Goal: Task Accomplishment & Management: Manage account settings

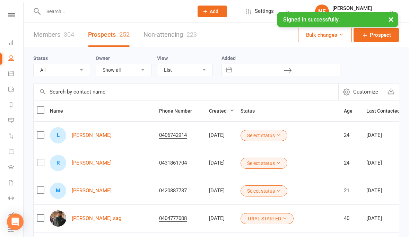
select select "100"
click at [95, 15] on input "text" at bounding box center [114, 12] width 147 height 10
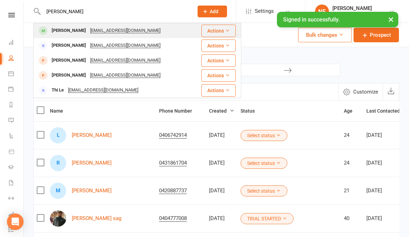
type input "Leah"
click at [60, 33] on div "[PERSON_NAME]" at bounding box center [69, 31] width 38 height 10
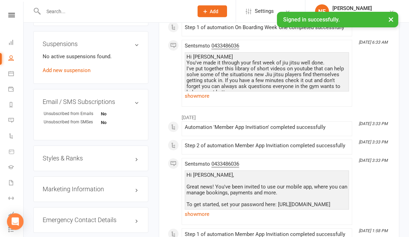
scroll to position [428, 0]
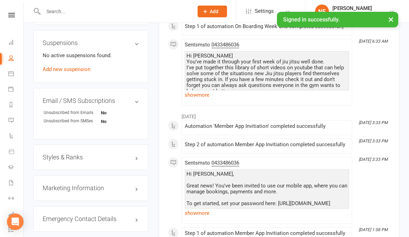
click at [126, 155] on h3 "Styles & Ranks" at bounding box center [91, 157] width 96 height 7
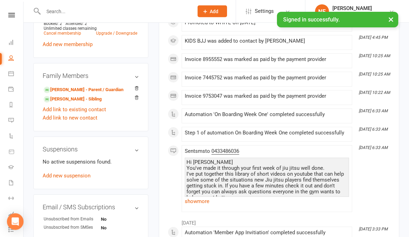
scroll to position [231, 0]
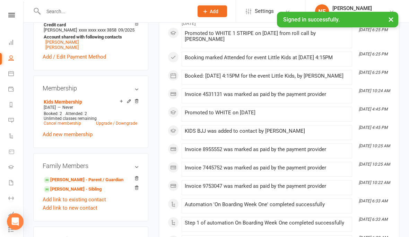
click at [75, 13] on input "text" at bounding box center [114, 12] width 147 height 10
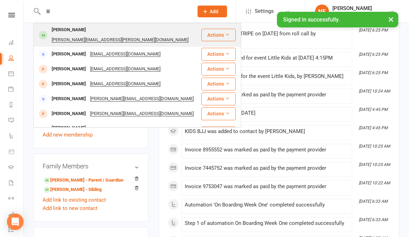
type input "lil"
click at [61, 30] on div "[PERSON_NAME]" at bounding box center [69, 30] width 38 height 10
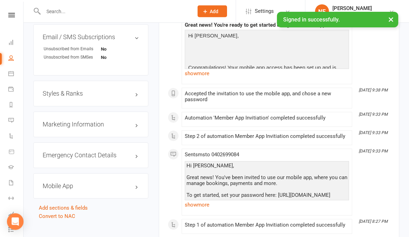
scroll to position [516, 0]
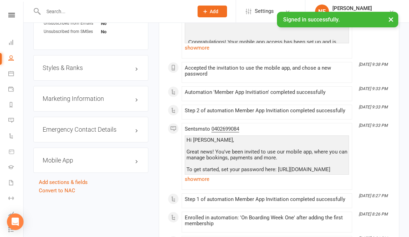
click at [121, 65] on h3 "Styles & Ranks" at bounding box center [91, 67] width 96 height 7
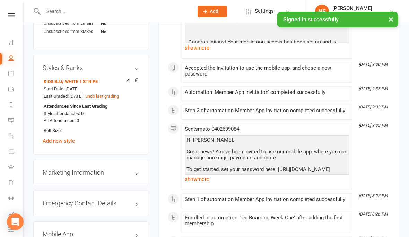
click at [14, 55] on icon at bounding box center [11, 58] width 6 height 6
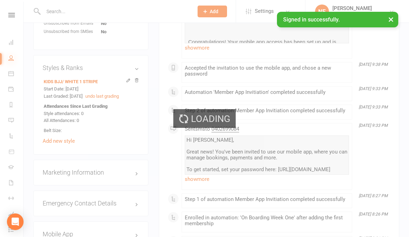
select select "100"
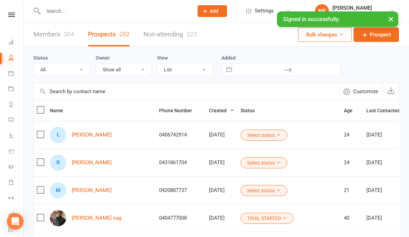
scroll to position [0, 0]
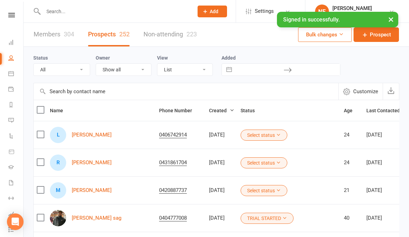
click at [81, 17] on div at bounding box center [110, 11] width 155 height 23
click at [70, 11] on input "text" at bounding box center [114, 12] width 147 height 10
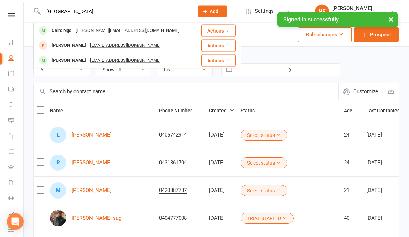
type input "cairo"
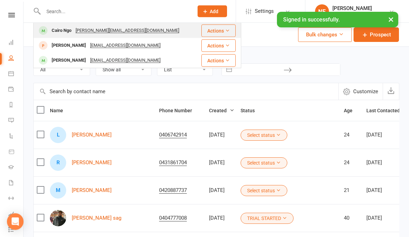
click at [54, 29] on link "Members 304" at bounding box center [54, 35] width 41 height 24
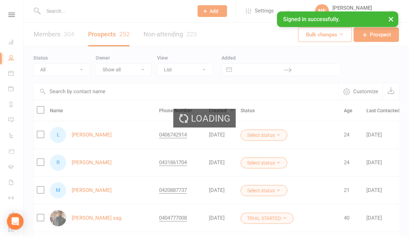
select select "100"
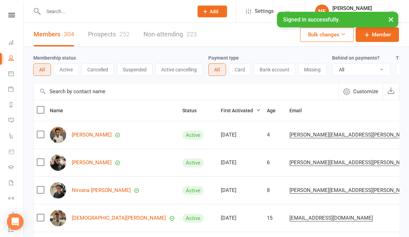
scroll to position [5, 0]
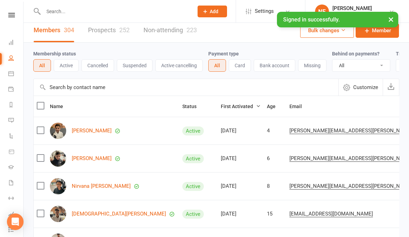
click at [65, 7] on input "text" at bounding box center [114, 12] width 147 height 10
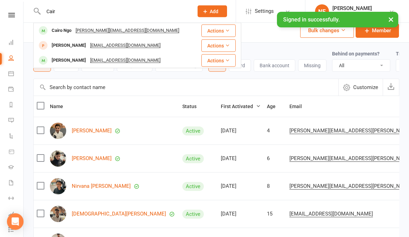
type input "Cair"
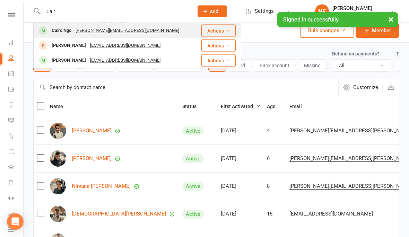
drag, startPoint x: 63, startPoint y: 15, endPoint x: 61, endPoint y: 30, distance: 15.7
click at [61, 30] on div "Cairo Ngo" at bounding box center [62, 31] width 24 height 10
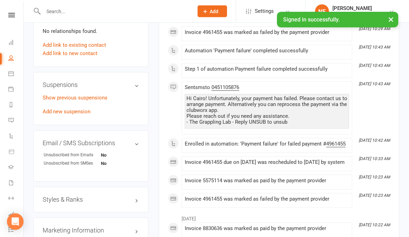
scroll to position [368, 0]
click at [98, 196] on h3 "Styles & Ranks" at bounding box center [91, 199] width 96 height 7
click at [65, 234] on link "Add new style" at bounding box center [59, 234] width 32 height 6
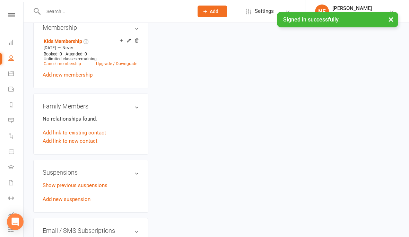
scroll to position [363, 0]
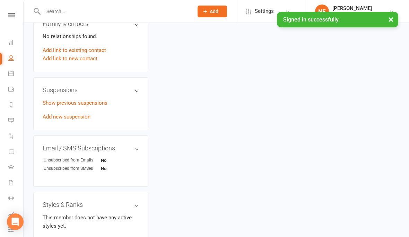
click at [56, 236] on link "Add new style" at bounding box center [59, 239] width 32 height 6
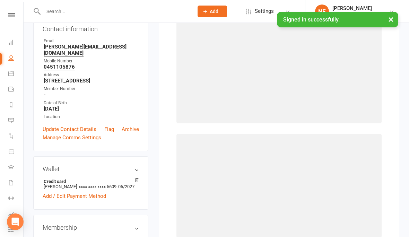
scroll to position [53, 0]
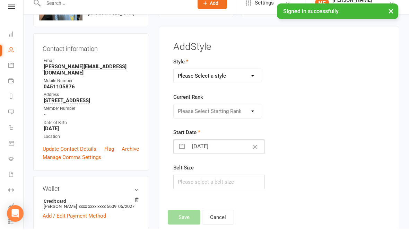
click at [230, 77] on select "Please Select a style Adults BJJ KIDS BJJ" at bounding box center [216, 84] width 87 height 14
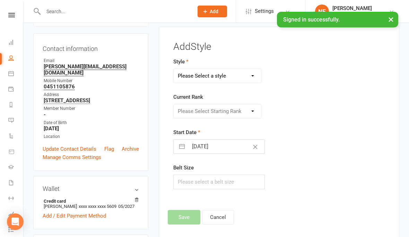
select select "3522"
click at [224, 110] on select "Please Select Starting Rank WHITE WHITE 1 STRIPE WHITE 2 STRIPE WHITE 3 STRIPE …" at bounding box center [216, 111] width 87 height 14
select select "41684"
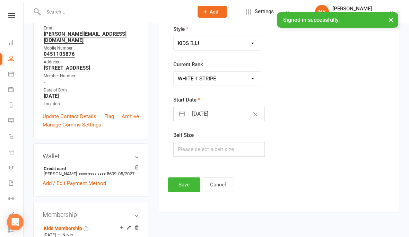
scroll to position [94, 0]
click at [182, 186] on button "Save" at bounding box center [184, 184] width 33 height 15
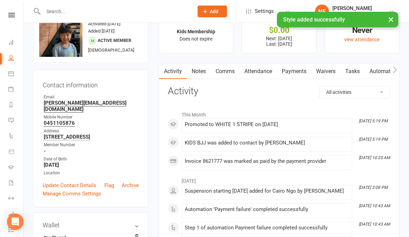
scroll to position [0, 0]
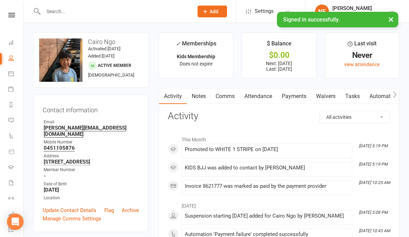
click at [142, 5] on div at bounding box center [110, 11] width 155 height 23
click at [71, 16] on div at bounding box center [110, 11] width 155 height 23
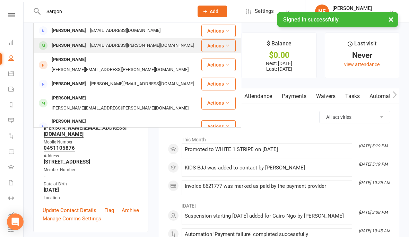
type input "Sargon"
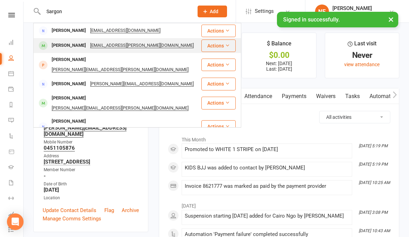
click at [59, 44] on div "Sargon John-Nnano" at bounding box center [69, 46] width 38 height 10
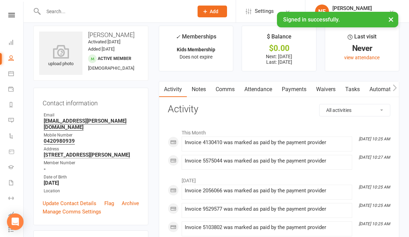
scroll to position [13, 0]
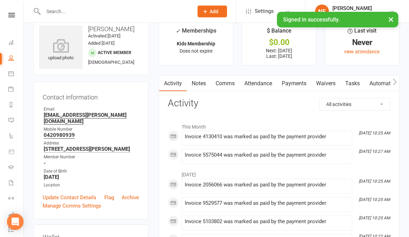
click at [57, 46] on icon at bounding box center [60, 46] width 43 height 14
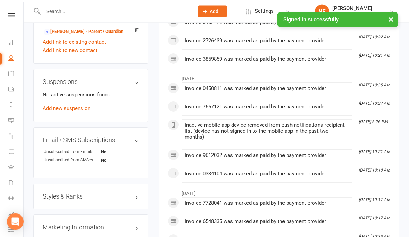
scroll to position [392, 0]
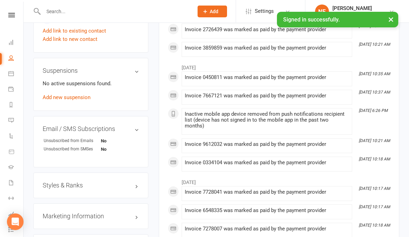
click at [53, 189] on h3 "Styles & Ranks" at bounding box center [91, 185] width 96 height 7
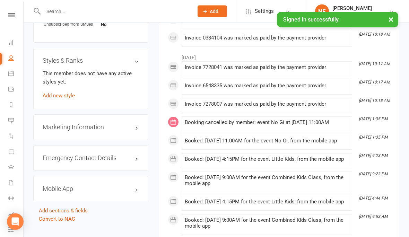
scroll to position [517, 0]
click at [57, 98] on link "Add new style" at bounding box center [59, 95] width 32 height 6
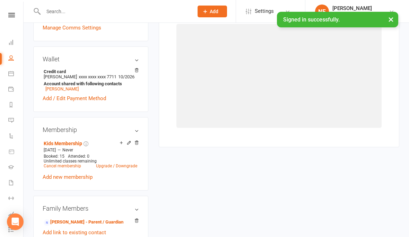
scroll to position [53, 0]
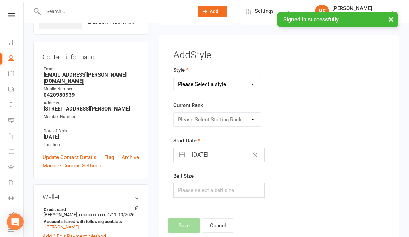
click at [210, 80] on select "Please Select a style Adults BJJ KIDS BJJ" at bounding box center [216, 84] width 87 height 14
select select "3522"
click at [210, 122] on select "Please Select Starting Rank WHITE WHITE 1 STRIPE WHITE 2 STRIPE WHITE 3 STRIPE …" at bounding box center [216, 120] width 87 height 14
select select "41685"
click at [185, 220] on button "Save" at bounding box center [184, 225] width 33 height 15
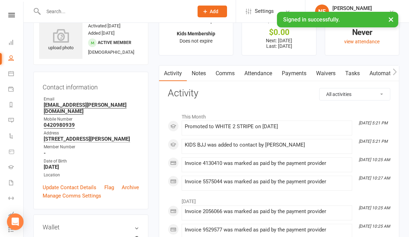
scroll to position [0, 0]
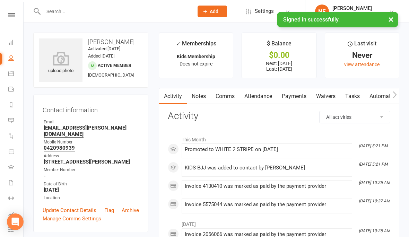
click at [8, 57] on link "People" at bounding box center [16, 59] width 16 height 16
select select "100"
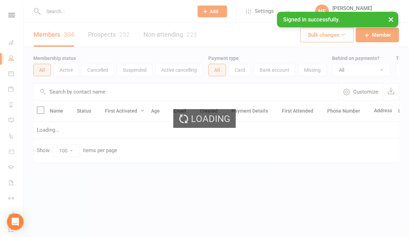
click at [11, 56] on div "Loading" at bounding box center [204, 118] width 409 height 237
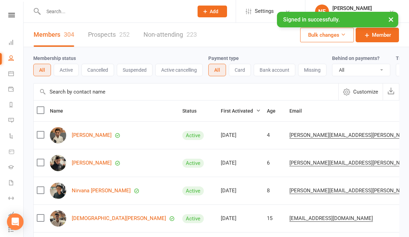
click at [94, 16] on input "text" at bounding box center [114, 12] width 147 height 10
click at [71, 9] on input "cairo" at bounding box center [114, 12] width 147 height 10
type input "Cairo"
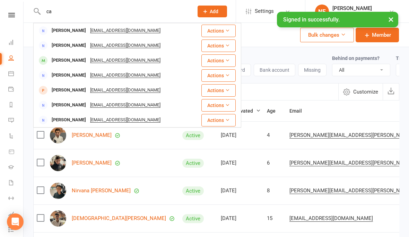
type input "c"
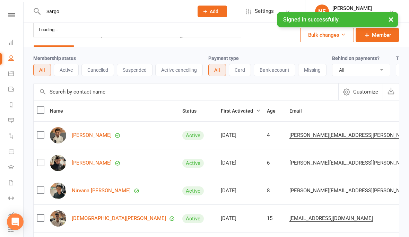
type input "Sargon"
click at [12, 60] on icon at bounding box center [11, 58] width 6 height 6
click at [84, 16] on div at bounding box center [110, 11] width 155 height 23
click at [83, 13] on input "text" at bounding box center [114, 12] width 147 height 10
type input "Sargo"
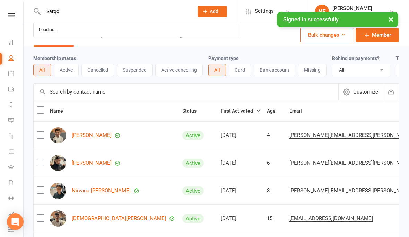
click at [10, 19] on div "Clubworx" at bounding box center [11, 24] width 23 height 23
click at [9, 47] on link "Dashboard" at bounding box center [16, 43] width 16 height 16
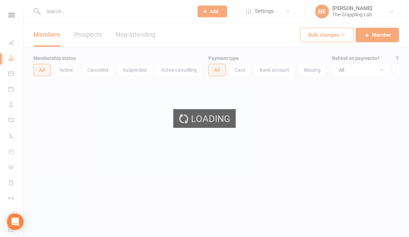
select select "100"
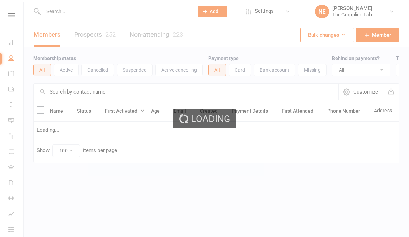
select select "100"
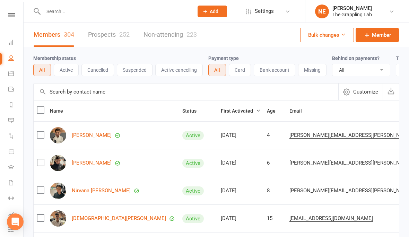
click at [57, 13] on input "text" at bounding box center [114, 12] width 147 height 10
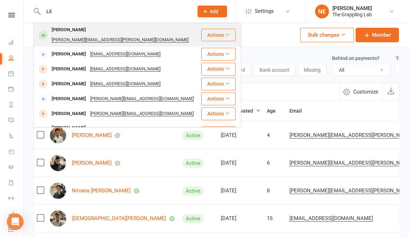
type input "Lil"
click at [63, 31] on div "[PERSON_NAME]" at bounding box center [69, 30] width 38 height 10
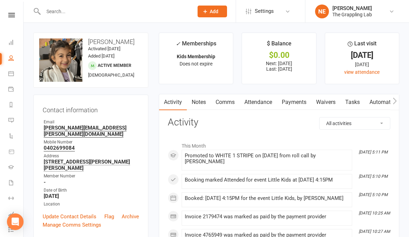
click at [50, 10] on input "text" at bounding box center [114, 12] width 147 height 10
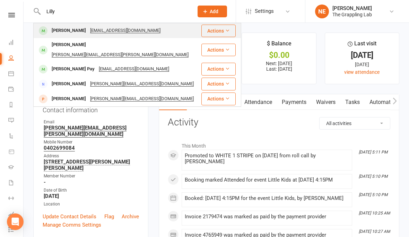
type input "Lilly"
click at [57, 33] on div "[PERSON_NAME]" at bounding box center [69, 31] width 38 height 10
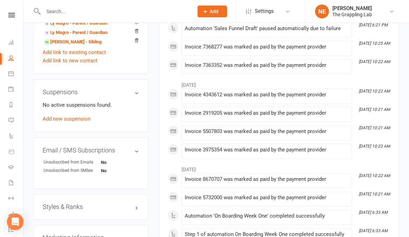
scroll to position [396, 0]
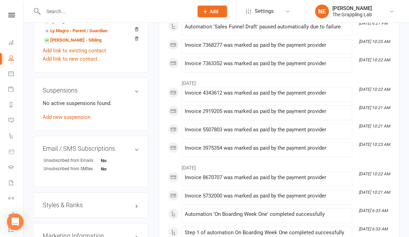
click at [65, 205] on h3 "Styles & Ranks" at bounding box center [91, 205] width 96 height 7
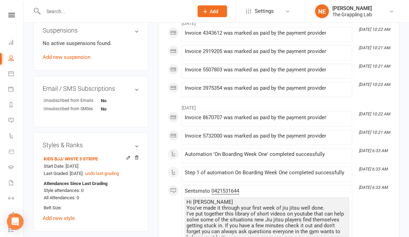
scroll to position [456, 0]
click at [13, 180] on icon at bounding box center [11, 183] width 6 height 6
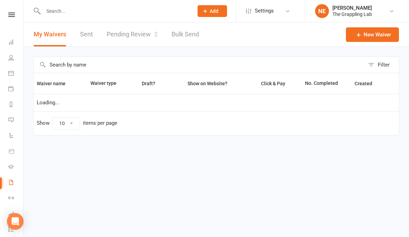
click at [133, 37] on link "Pending Review 2" at bounding box center [132, 35] width 51 height 24
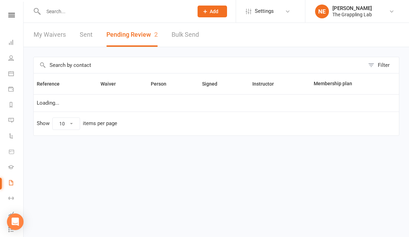
select select "25"
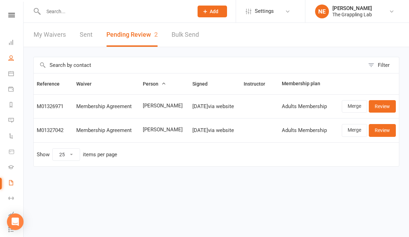
click at [9, 54] on link "People" at bounding box center [16, 59] width 16 height 16
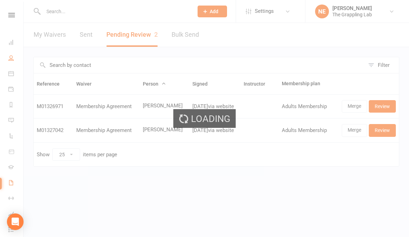
select select "100"
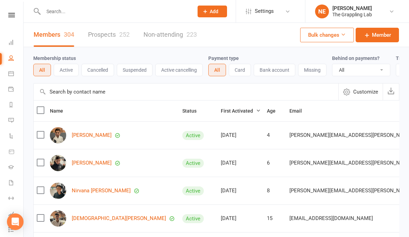
click at [101, 33] on link "Prospects 252" at bounding box center [109, 35] width 42 height 24
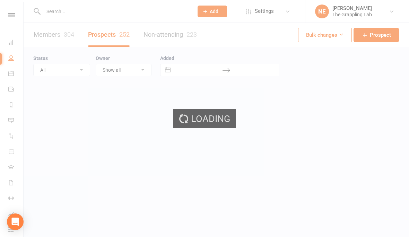
select select "100"
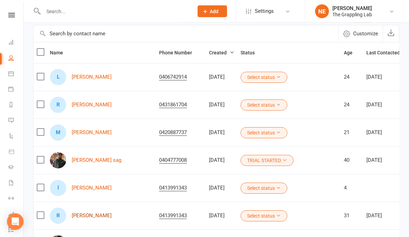
scroll to position [71, 0]
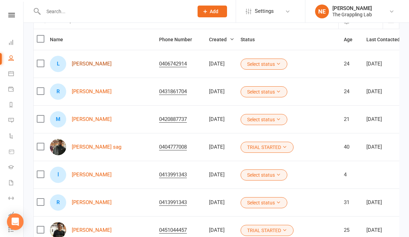
click at [99, 65] on link "[PERSON_NAME]" at bounding box center [92, 64] width 40 height 6
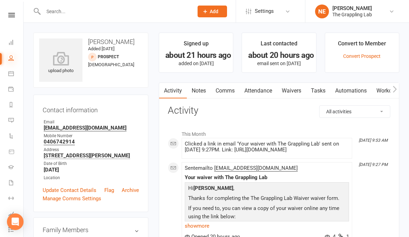
click at [12, 56] on icon at bounding box center [11, 58] width 6 height 6
select select "100"
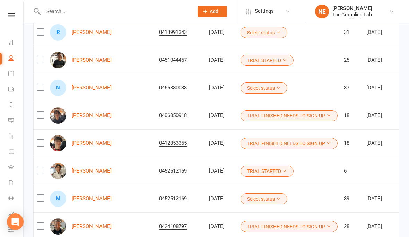
scroll to position [249, 0]
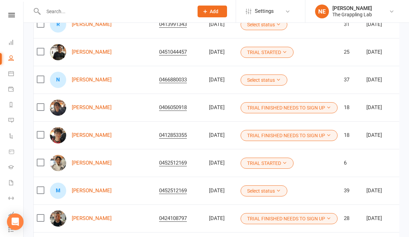
click at [10, 62] on link "People" at bounding box center [16, 59] width 16 height 16
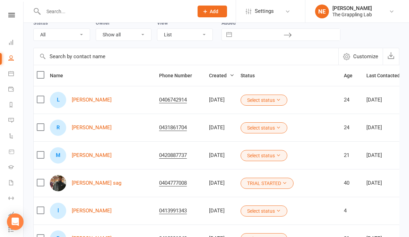
scroll to position [0, 0]
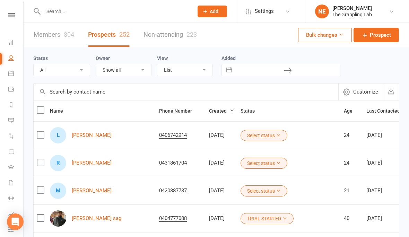
click at [58, 34] on link "Members 304" at bounding box center [54, 35] width 41 height 24
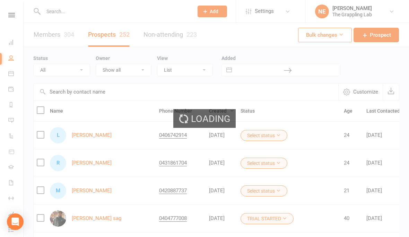
select select "100"
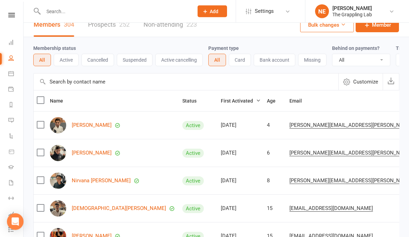
scroll to position [10, 0]
click at [90, 154] on link "[PERSON_NAME]" at bounding box center [92, 153] width 40 height 6
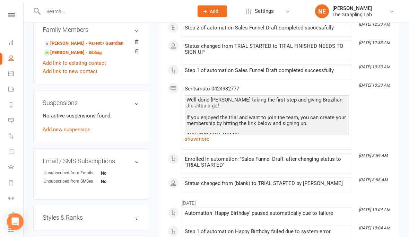
scroll to position [393, 0]
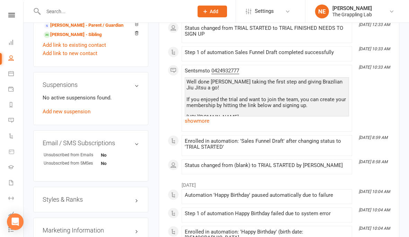
click at [122, 204] on div "Styles & Ranks" at bounding box center [90, 200] width 115 height 26
click at [89, 200] on h3 "Styles & Ranks" at bounding box center [91, 199] width 96 height 7
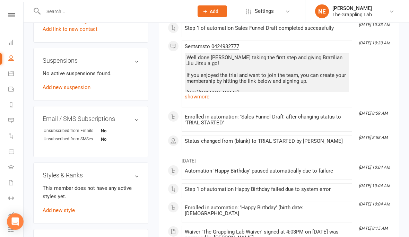
scroll to position [419, 0]
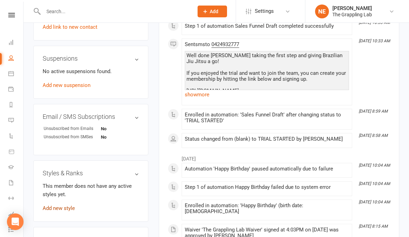
click at [67, 208] on link "Add new style" at bounding box center [59, 208] width 32 height 6
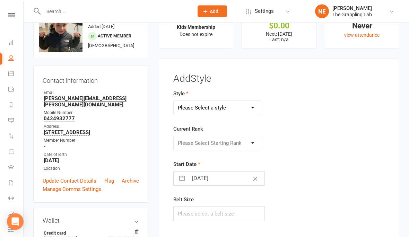
scroll to position [29, 0]
select select "3522"
select select "41671"
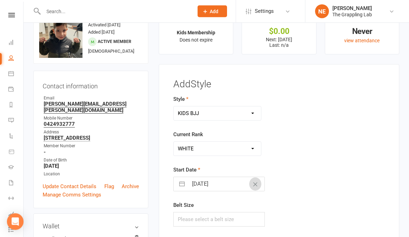
click at [252, 186] on icon "Clear Date" at bounding box center [254, 184] width 5 height 4
select select "6"
select select "2025"
select select "7"
select select "2025"
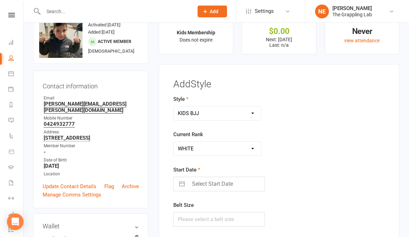
select select "8"
select select "2025"
click at [216, 188] on input "Select Start Date" at bounding box center [226, 184] width 76 height 14
drag, startPoint x: 202, startPoint y: 175, endPoint x: 206, endPoint y: 47, distance: 127.8
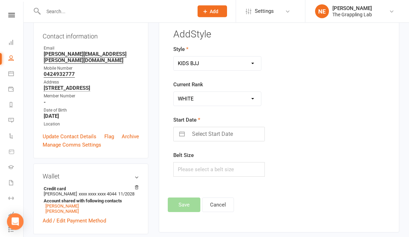
scroll to position [74, 0]
click at [182, 134] on button "button" at bounding box center [182, 134] width 12 height 14
select select "6"
select select "2025"
select select "7"
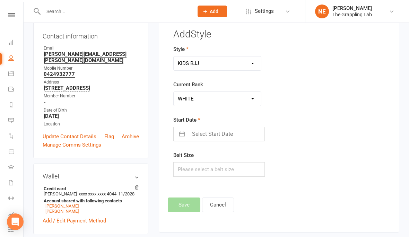
select select "2025"
select select "8"
select select "2025"
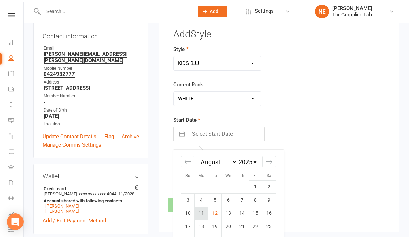
click at [200, 216] on td "11" at bounding box center [202, 213] width 14 height 13
type input "11 Aug 2025"
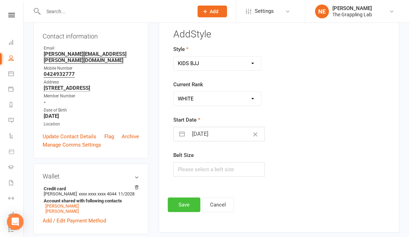
click at [189, 205] on button "Save" at bounding box center [184, 204] width 33 height 15
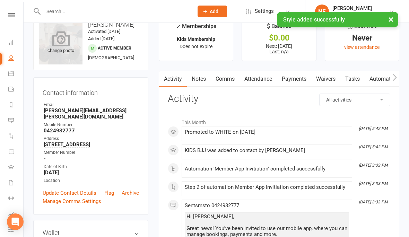
scroll to position [13, 0]
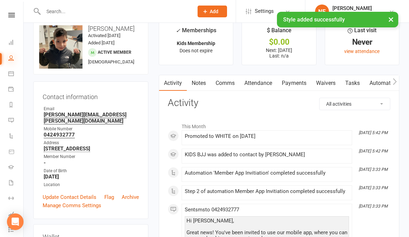
click at [10, 60] on icon at bounding box center [11, 58] width 6 height 6
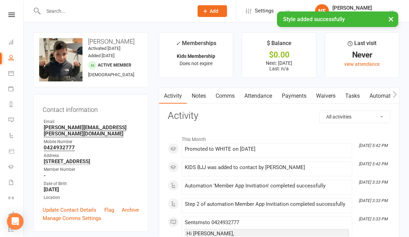
select select "100"
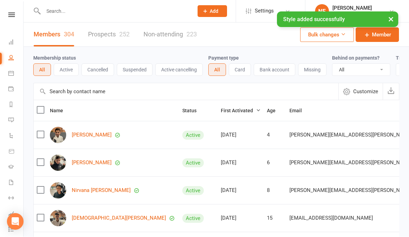
scroll to position [0, 0]
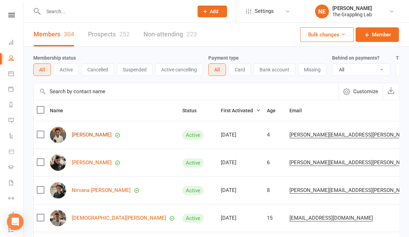
click at [96, 136] on link "[PERSON_NAME]" at bounding box center [92, 135] width 40 height 6
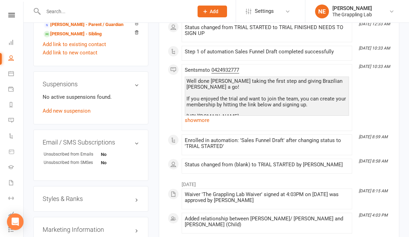
scroll to position [398, 0]
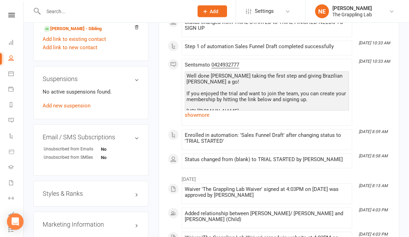
click at [98, 190] on div "Styles & Ranks" at bounding box center [90, 194] width 115 height 26
click at [73, 194] on h3 "Styles & Ranks" at bounding box center [91, 193] width 96 height 7
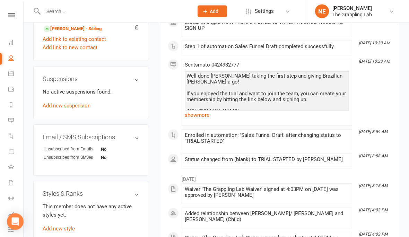
scroll to position [399, 0]
click at [71, 228] on link "Add new style" at bounding box center [59, 228] width 32 height 6
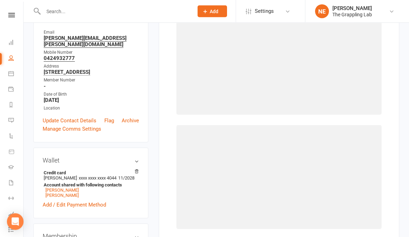
scroll to position [53, 0]
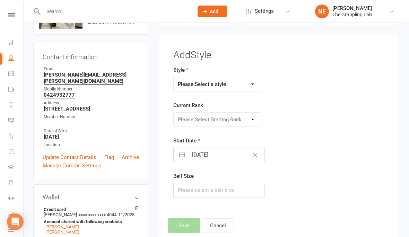
select select "3522"
click at [212, 154] on input "12 Aug 2025" at bounding box center [226, 155] width 76 height 14
select select "6"
select select "2025"
select select "7"
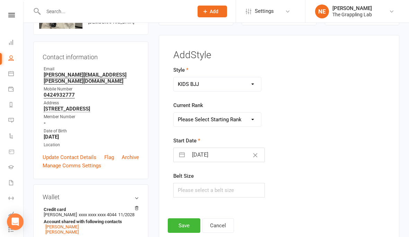
select select "2025"
select select "8"
select select "2025"
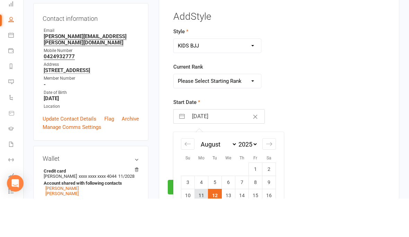
click at [199, 227] on td "11" at bounding box center [202, 233] width 14 height 13
type input "11 Aug 2025"
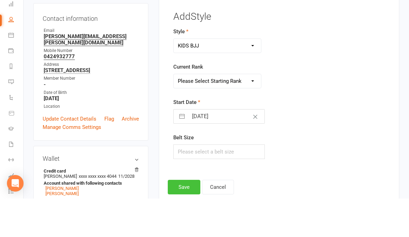
scroll to position [91, 0]
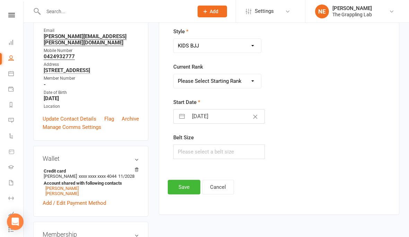
click at [184, 186] on button "Save" at bounding box center [184, 187] width 33 height 15
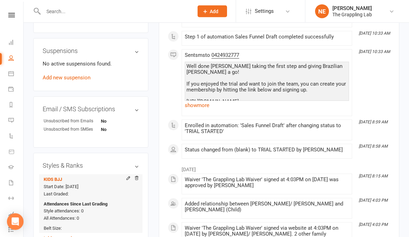
scroll to position [427, 0]
click at [129, 179] on icon at bounding box center [128, 178] width 5 height 5
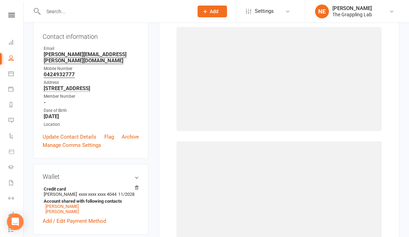
scroll to position [53, 0]
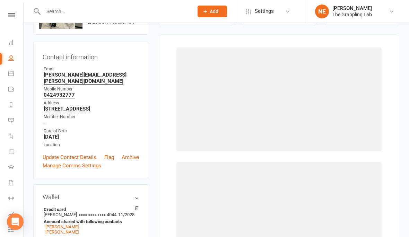
select select "3522"
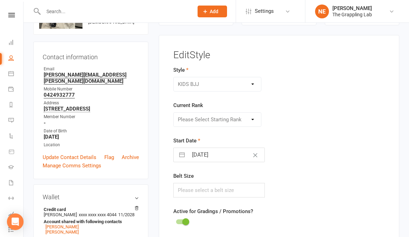
click at [234, 114] on div "Please Select Starting Rank WHITE WHITE 1 STRIPE WHITE 2 STRIPE WHITE 3 STRIPE …" at bounding box center [217, 119] width 88 height 15
click at [234, 117] on div "Please Select Starting Rank WHITE WHITE 1 STRIPE WHITE 2 STRIPE WHITE 3 STRIPE …" at bounding box center [217, 119] width 88 height 15
click at [251, 116] on div "Please Select Starting Rank WHITE WHITE 1 STRIPE WHITE 2 STRIPE WHITE 3 STRIPE …" at bounding box center [217, 119] width 88 height 15
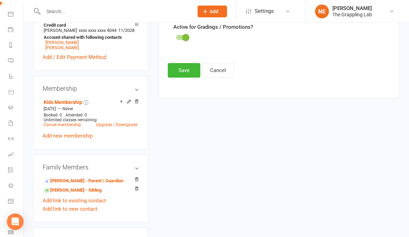
scroll to position [59, 0]
click at [11, 216] on icon at bounding box center [11, 217] width 6 height 6
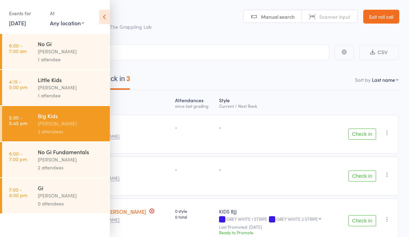
click at [43, 97] on div "1 attendee" at bounding box center [71, 95] width 66 height 8
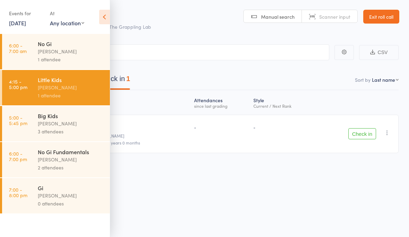
click at [104, 15] on icon at bounding box center [104, 17] width 11 height 15
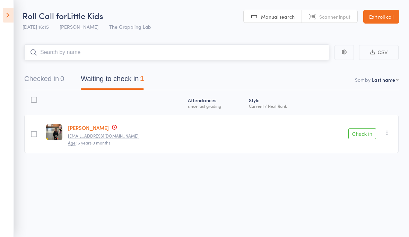
click at [51, 50] on input "search" at bounding box center [176, 52] width 305 height 16
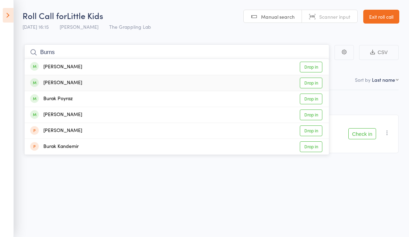
type input "Burns"
click at [46, 82] on div "[PERSON_NAME]" at bounding box center [56, 83] width 52 height 8
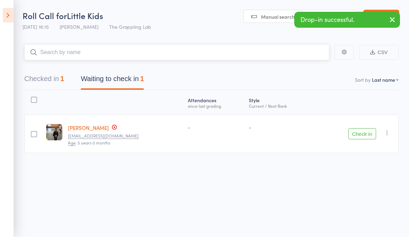
click at [46, 72] on button "Checked in 1" at bounding box center [44, 80] width 40 height 18
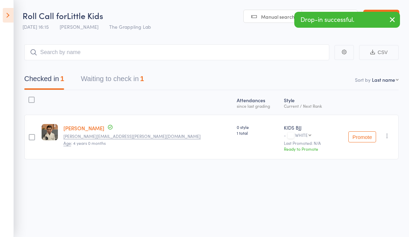
click at [70, 126] on link "[PERSON_NAME]" at bounding box center [83, 127] width 41 height 7
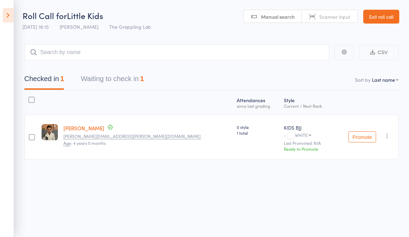
click at [353, 133] on button "Promote" at bounding box center [362, 136] width 28 height 11
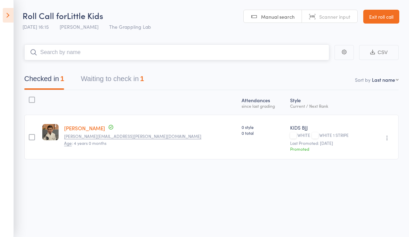
click at [115, 54] on input "search" at bounding box center [176, 52] width 305 height 16
click at [386, 137] on icon "button" at bounding box center [386, 137] width 7 height 7
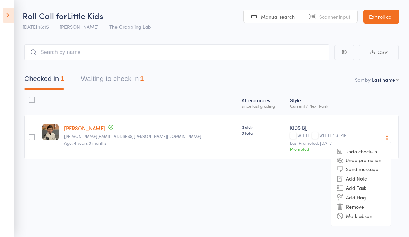
click at [238, 188] on div "Atten­dances since last grading Style Current / Next Rank edit Aleksei Burns da…" at bounding box center [211, 140] width 374 height 100
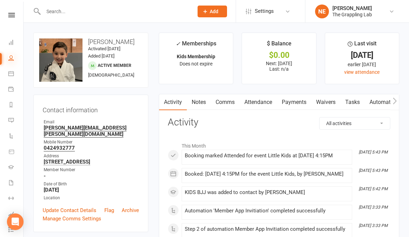
click at [9, 56] on icon at bounding box center [11, 58] width 6 height 6
select select "100"
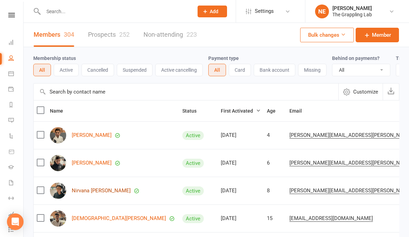
click at [83, 189] on link "Nirvana [PERSON_NAME]" at bounding box center [101, 191] width 59 height 6
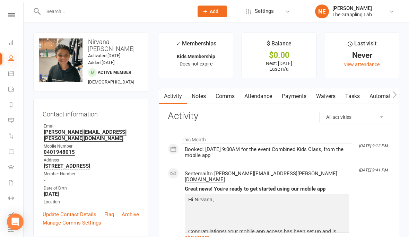
click at [9, 57] on icon at bounding box center [11, 58] width 6 height 6
select select "100"
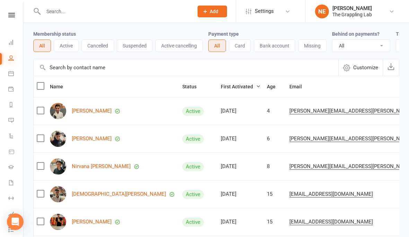
scroll to position [42, 0]
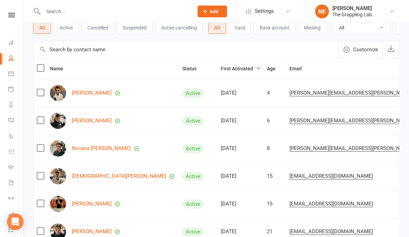
click at [87, 142] on div "Nirvana [PERSON_NAME]" at bounding box center [113, 148] width 126 height 16
click at [80, 150] on link "Nirvana [PERSON_NAME]" at bounding box center [101, 148] width 59 height 6
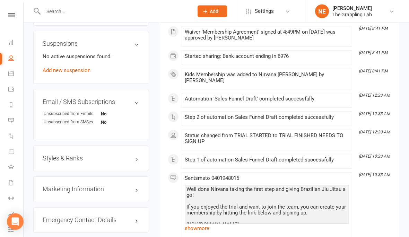
scroll to position [423, 0]
click at [98, 155] on h3 "Styles & Ranks" at bounding box center [91, 158] width 96 height 7
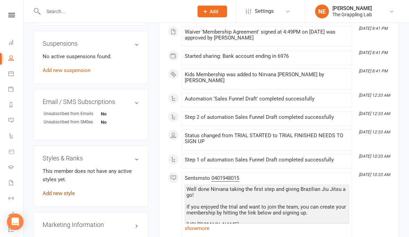
click at [72, 190] on link "Add new style" at bounding box center [59, 193] width 32 height 6
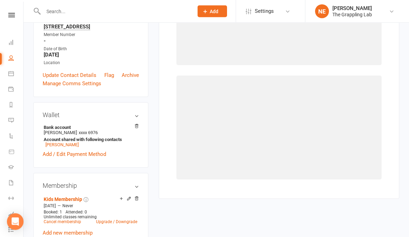
scroll to position [53, 0]
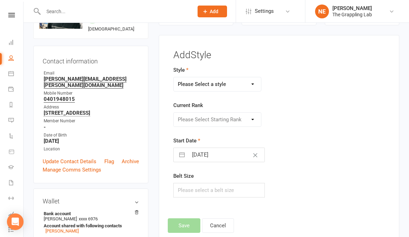
click at [240, 86] on select "Please Select a style Adults BJJ KIDS BJJ" at bounding box center [216, 84] width 87 height 14
select select "3522"
click at [238, 118] on select "Please Select Starting Rank WHITE WHITE 1 STRIPE WHITE 2 STRIPE WHITE 3 STRIPE …" at bounding box center [216, 120] width 87 height 14
select select "41671"
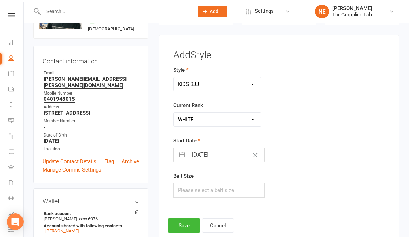
click at [224, 152] on input "12 Aug 2025" at bounding box center [226, 155] width 76 height 14
select select "6"
select select "2025"
select select "7"
select select "2025"
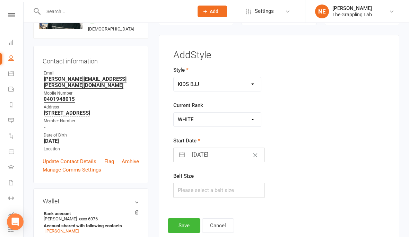
select select "8"
select select "2025"
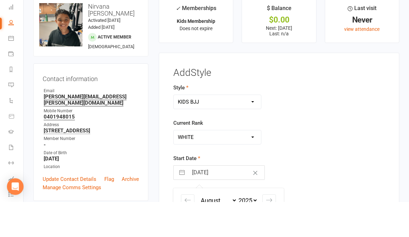
scroll to position [3, 0]
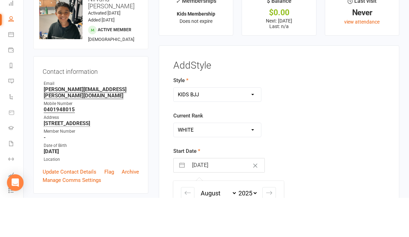
click at [228, 197] on input "12 Aug 2025" at bounding box center [226, 204] width 76 height 14
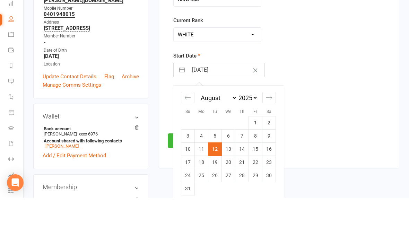
scroll to position [99, 0]
click at [227, 168] on td "6" at bounding box center [229, 174] width 14 height 13
type input "06 Aug 2025"
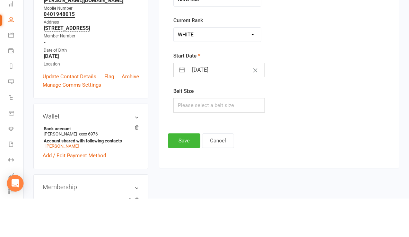
scroll to position [138, 0]
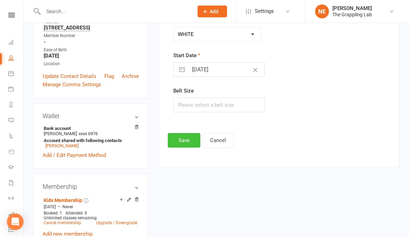
click at [182, 140] on button "Save" at bounding box center [184, 140] width 33 height 15
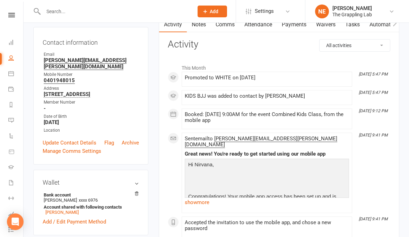
scroll to position [0, 0]
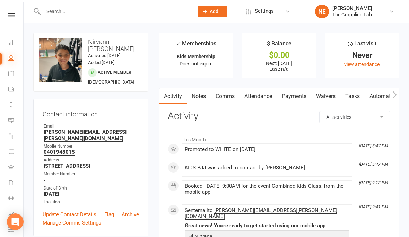
click at [10, 57] on icon at bounding box center [11, 58] width 6 height 6
select select "100"
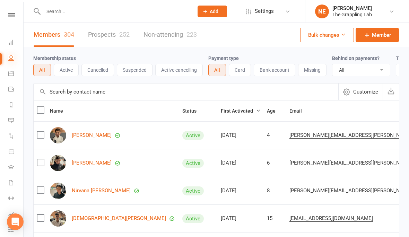
click at [8, 55] on icon at bounding box center [11, 58] width 6 height 6
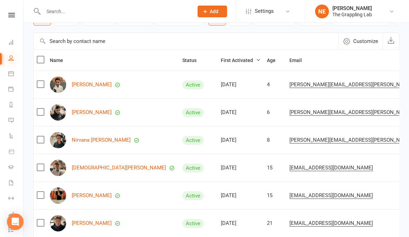
scroll to position [81, 0]
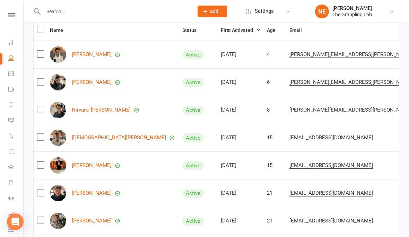
click at [67, 7] on input "text" at bounding box center [114, 12] width 147 height 10
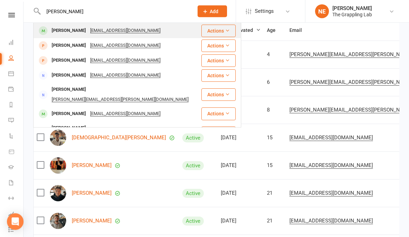
type input "Samson"
click at [55, 31] on div "[PERSON_NAME]" at bounding box center [69, 31] width 38 height 10
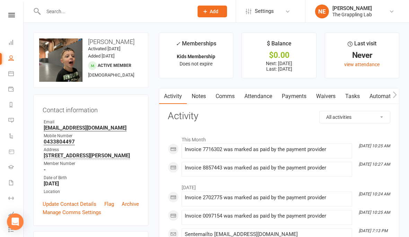
click at [9, 54] on link "People" at bounding box center [16, 59] width 16 height 16
select select "100"
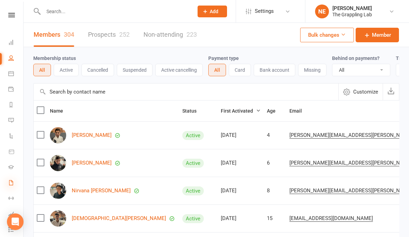
click at [12, 182] on icon at bounding box center [11, 183] width 6 height 6
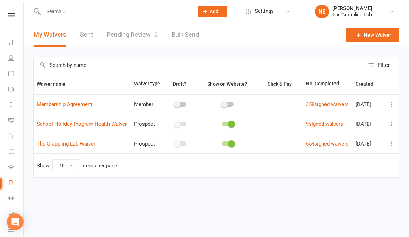
click at [144, 31] on link "Pending Review 2" at bounding box center [132, 35] width 51 height 24
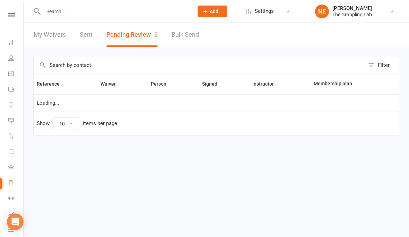
select select "25"
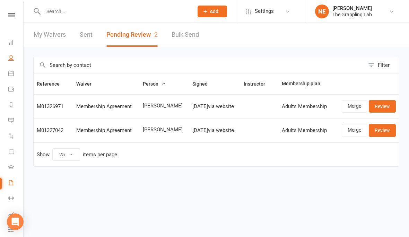
click at [10, 54] on link "People" at bounding box center [16, 59] width 16 height 16
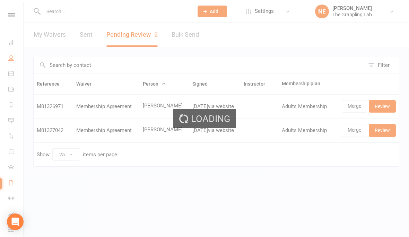
select select "100"
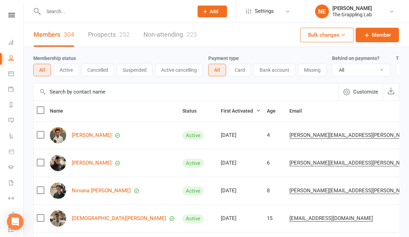
click at [106, 35] on link "Prospects 252" at bounding box center [109, 35] width 42 height 24
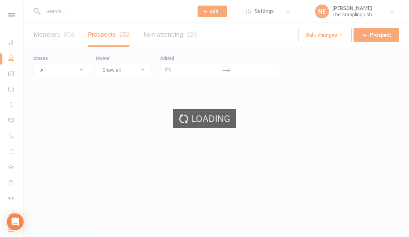
select select "100"
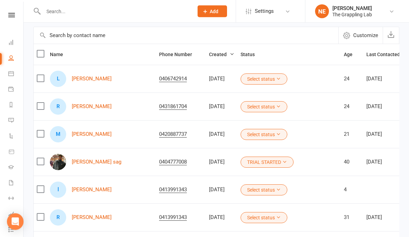
scroll to position [56, 0]
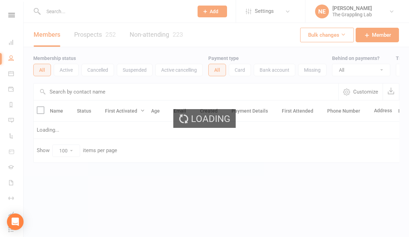
select select "100"
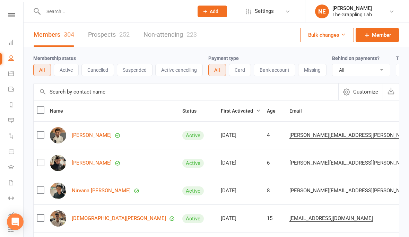
click at [114, 28] on link "Prospects 252" at bounding box center [109, 35] width 42 height 24
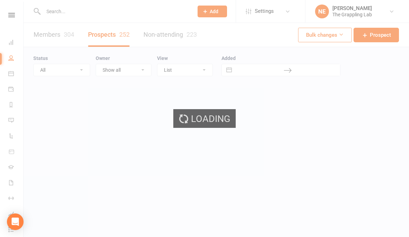
select select "100"
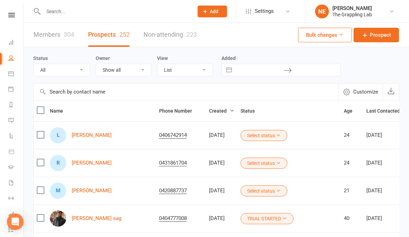
click at [107, 10] on input "text" at bounding box center [114, 12] width 147 height 10
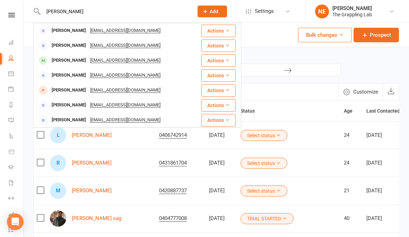
type input "[PERSON_NAME]"
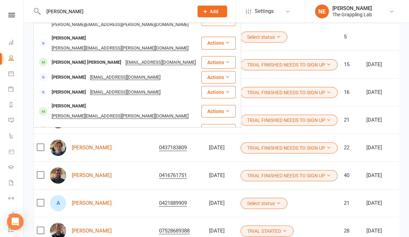
scroll to position [479, 0]
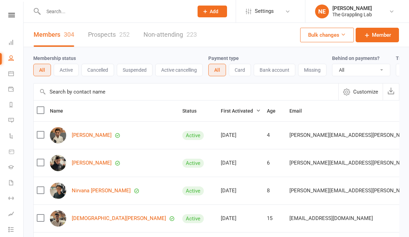
select select "100"
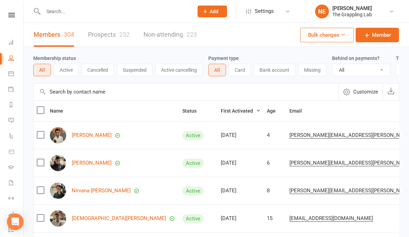
click at [113, 32] on link "Prospects 252" at bounding box center [109, 35] width 42 height 24
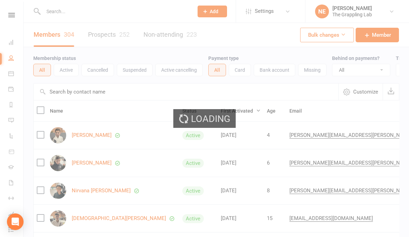
select select "100"
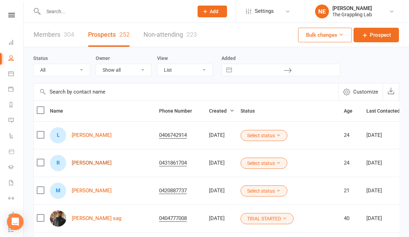
click at [82, 160] on link "Rita Yousif" at bounding box center [92, 163] width 40 height 6
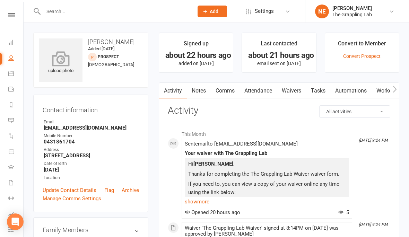
click at [61, 60] on icon at bounding box center [61, 58] width 48 height 15
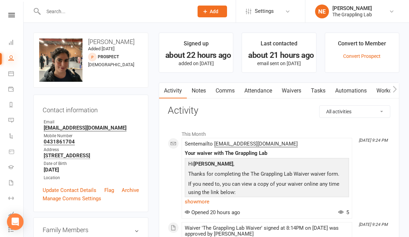
click at [10, 60] on icon at bounding box center [11, 58] width 6 height 6
select select "100"
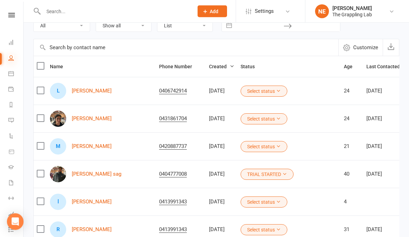
scroll to position [44, 0]
click at [92, 89] on link "Lisseth Portillo Rodriguez" at bounding box center [92, 91] width 40 height 6
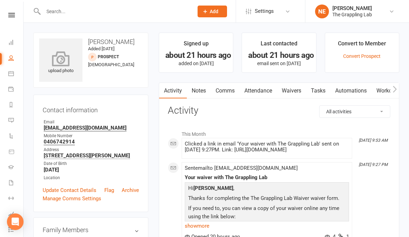
click at [56, 52] on icon at bounding box center [61, 58] width 48 height 15
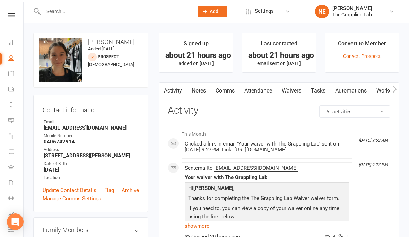
click at [12, 52] on link "People" at bounding box center [16, 59] width 16 height 16
select select "100"
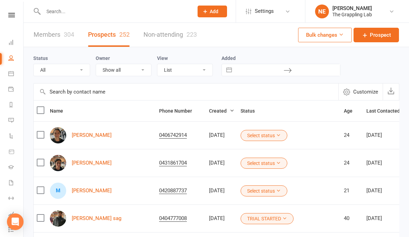
click at [241, 130] on button "Select status" at bounding box center [263, 135] width 47 height 11
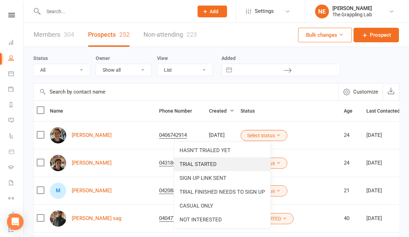
click at [203, 161] on link "TRIAL STARTED" at bounding box center [222, 164] width 96 height 14
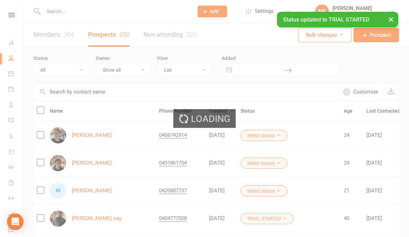
click at [247, 161] on div "Loading" at bounding box center [204, 118] width 409 height 237
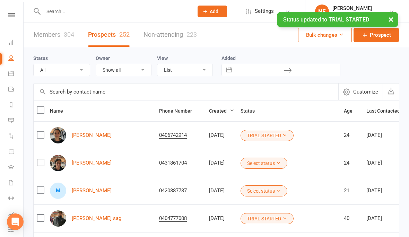
click at [251, 162] on button "Select status" at bounding box center [263, 163] width 47 height 11
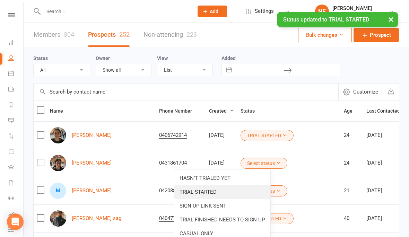
click at [208, 192] on link "TRIAL STARTED" at bounding box center [222, 192] width 96 height 14
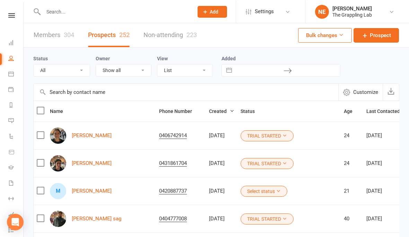
scroll to position [7, 0]
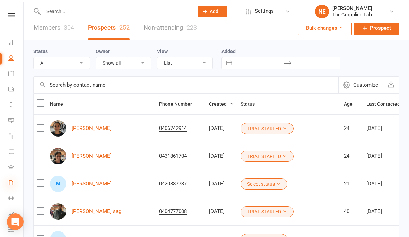
click at [11, 181] on icon at bounding box center [11, 183] width 6 height 6
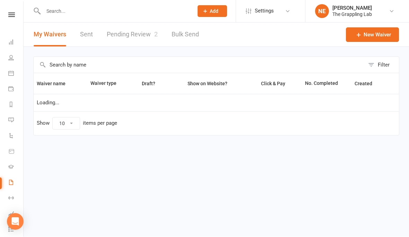
click at [123, 34] on link "Pending Review 2" at bounding box center [132, 35] width 51 height 24
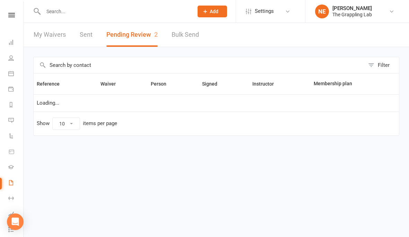
select select "25"
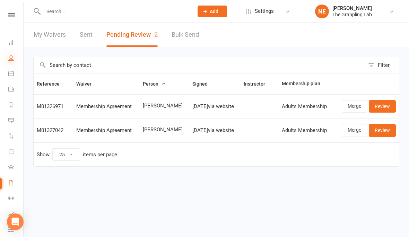
click at [9, 56] on icon at bounding box center [11, 58] width 6 height 6
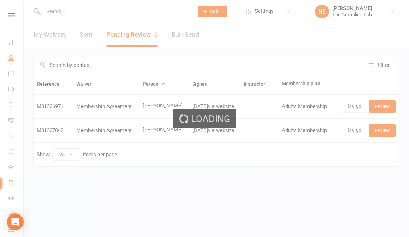
select select "100"
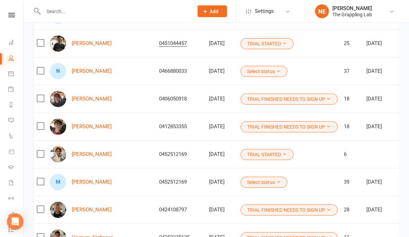
scroll to position [258, 0]
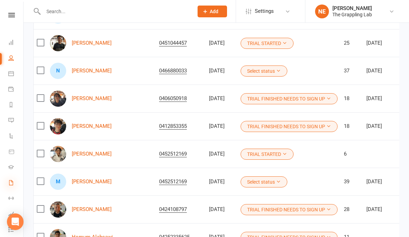
click at [9, 183] on icon at bounding box center [11, 183] width 6 height 6
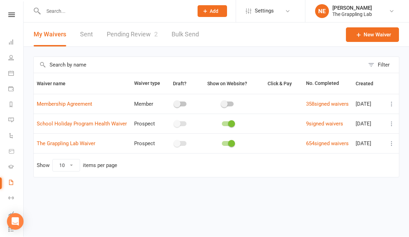
click at [135, 33] on link "Pending Review 2" at bounding box center [132, 35] width 51 height 24
select select "25"
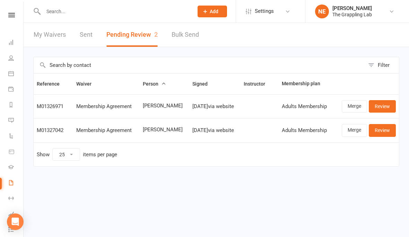
click at [10, 179] on link "Waivers 2" at bounding box center [16, 184] width 16 height 16
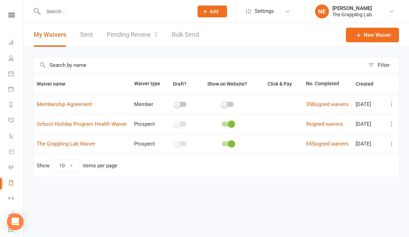
click at [138, 36] on link "Pending Review 2" at bounding box center [132, 35] width 51 height 24
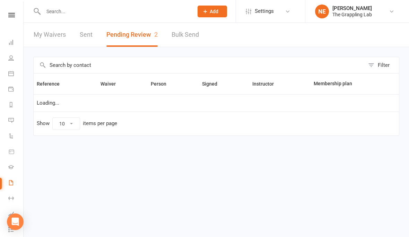
select select "25"
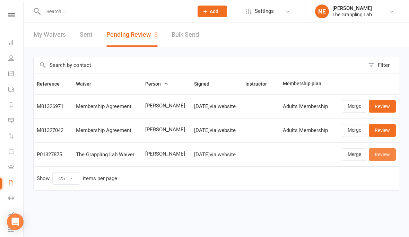
click at [386, 154] on link "Review" at bounding box center [381, 154] width 27 height 12
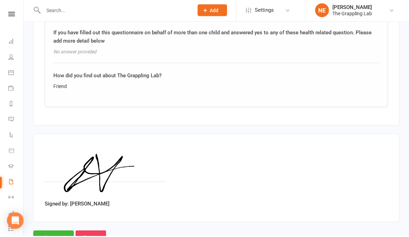
scroll to position [910, 0]
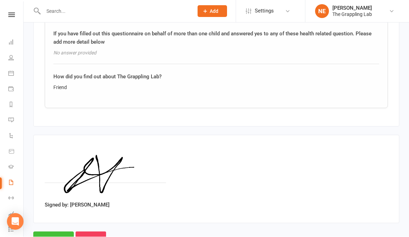
click at [50, 232] on input "Approve" at bounding box center [53, 239] width 41 height 15
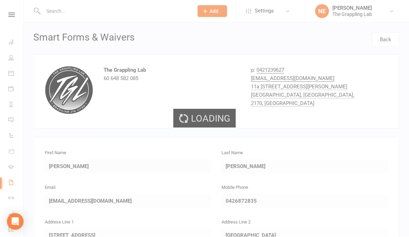
select select "25"
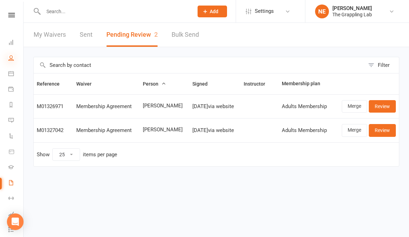
click at [9, 58] on icon at bounding box center [11, 58] width 6 height 6
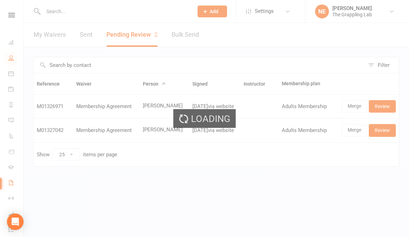
select select "100"
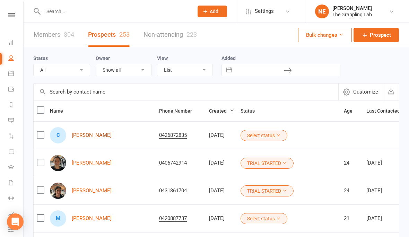
click at [91, 134] on link "Carlos Korkis" at bounding box center [92, 135] width 40 height 6
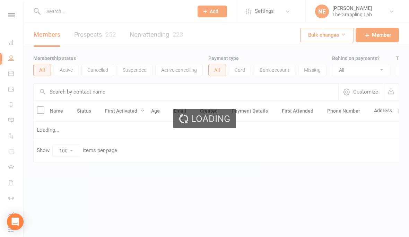
select select "100"
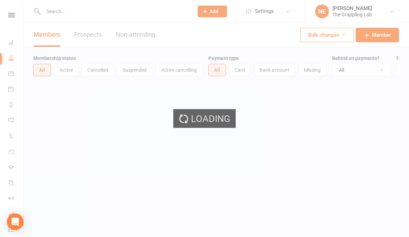
select select "100"
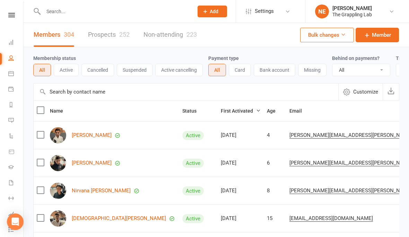
click at [96, 33] on link "Prospects 252" at bounding box center [109, 35] width 42 height 24
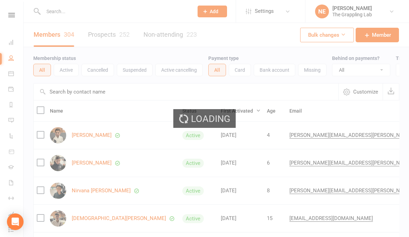
select select "100"
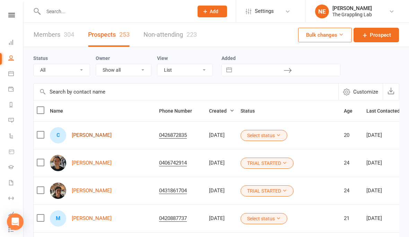
click at [80, 134] on link "Carlos Korkis" at bounding box center [92, 135] width 40 height 6
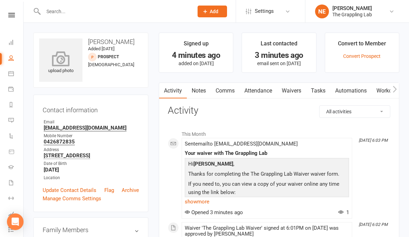
click at [58, 66] on icon at bounding box center [61, 58] width 48 height 15
click at [57, 63] on icon at bounding box center [61, 58] width 48 height 15
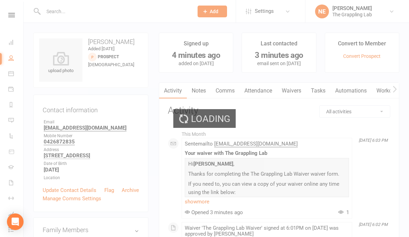
click at [8, 53] on div "Loading" at bounding box center [204, 118] width 409 height 237
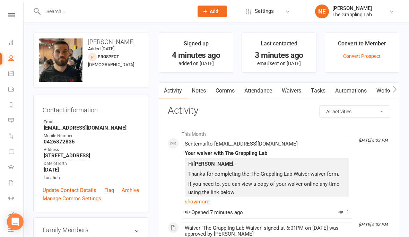
click at [10, 55] on icon at bounding box center [11, 58] width 6 height 6
select select "100"
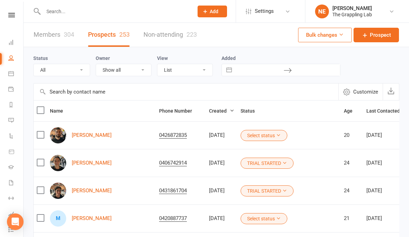
click at [241, 138] on button "Select status" at bounding box center [263, 135] width 47 height 11
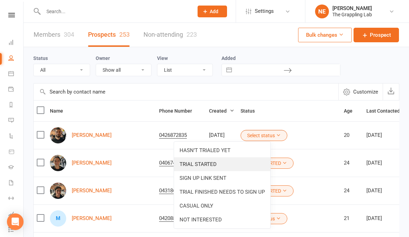
click at [204, 162] on link "TRIAL STARTED" at bounding box center [222, 164] width 96 height 14
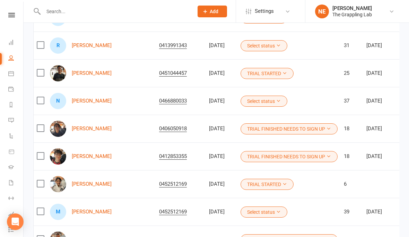
scroll to position [286, 0]
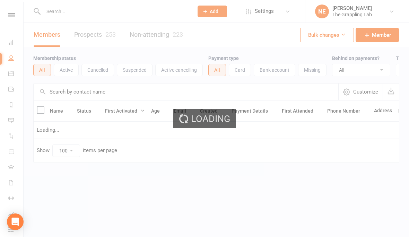
select select "100"
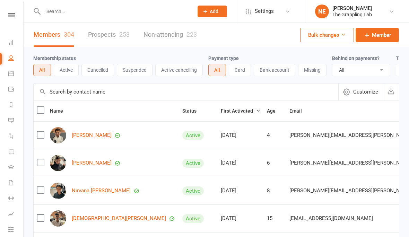
select select "100"
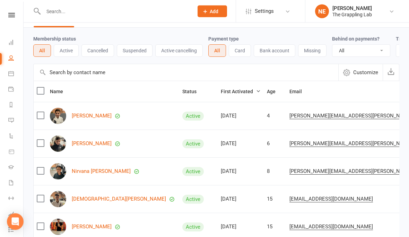
scroll to position [21, 0]
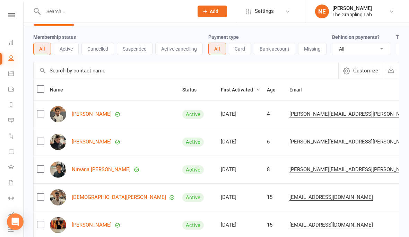
click at [10, 57] on icon at bounding box center [11, 58] width 6 height 6
